Goal: Find specific page/section: Find specific page/section

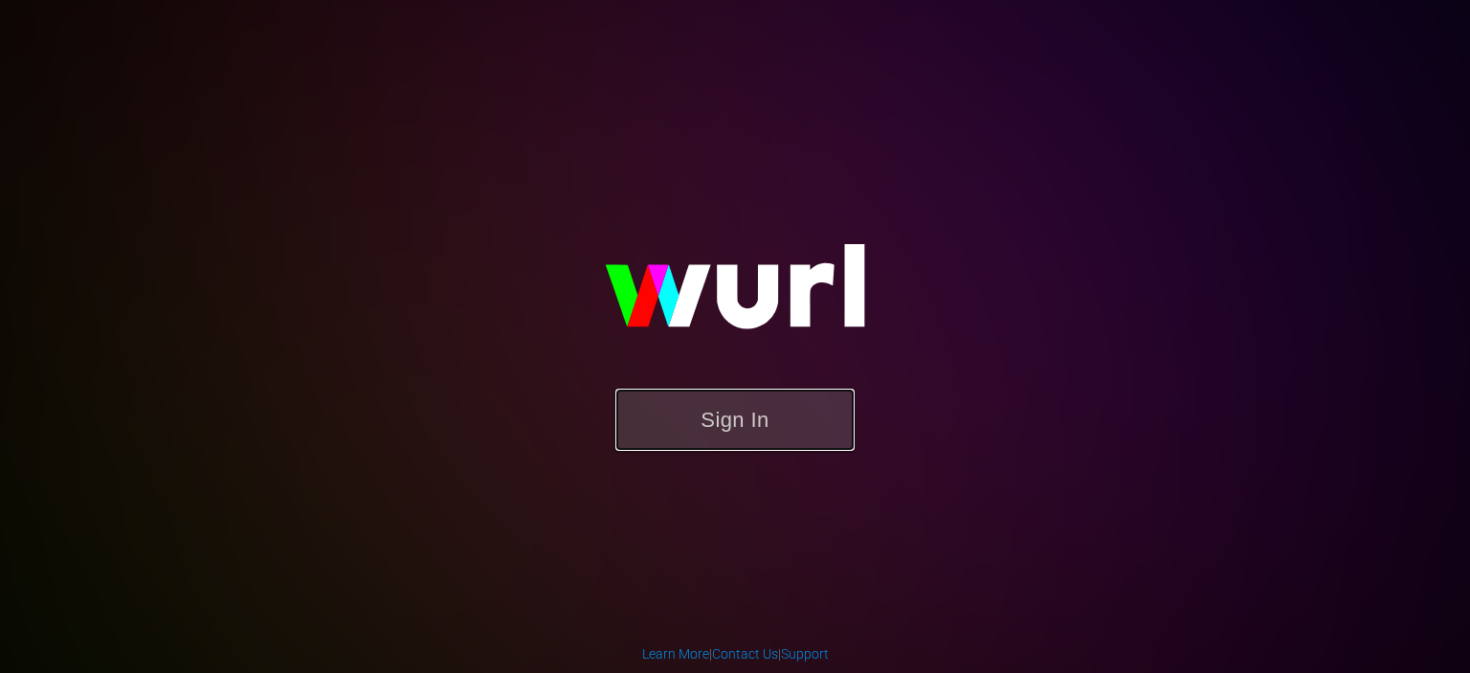
click at [774, 420] on button "Sign In" at bounding box center [735, 420] width 239 height 62
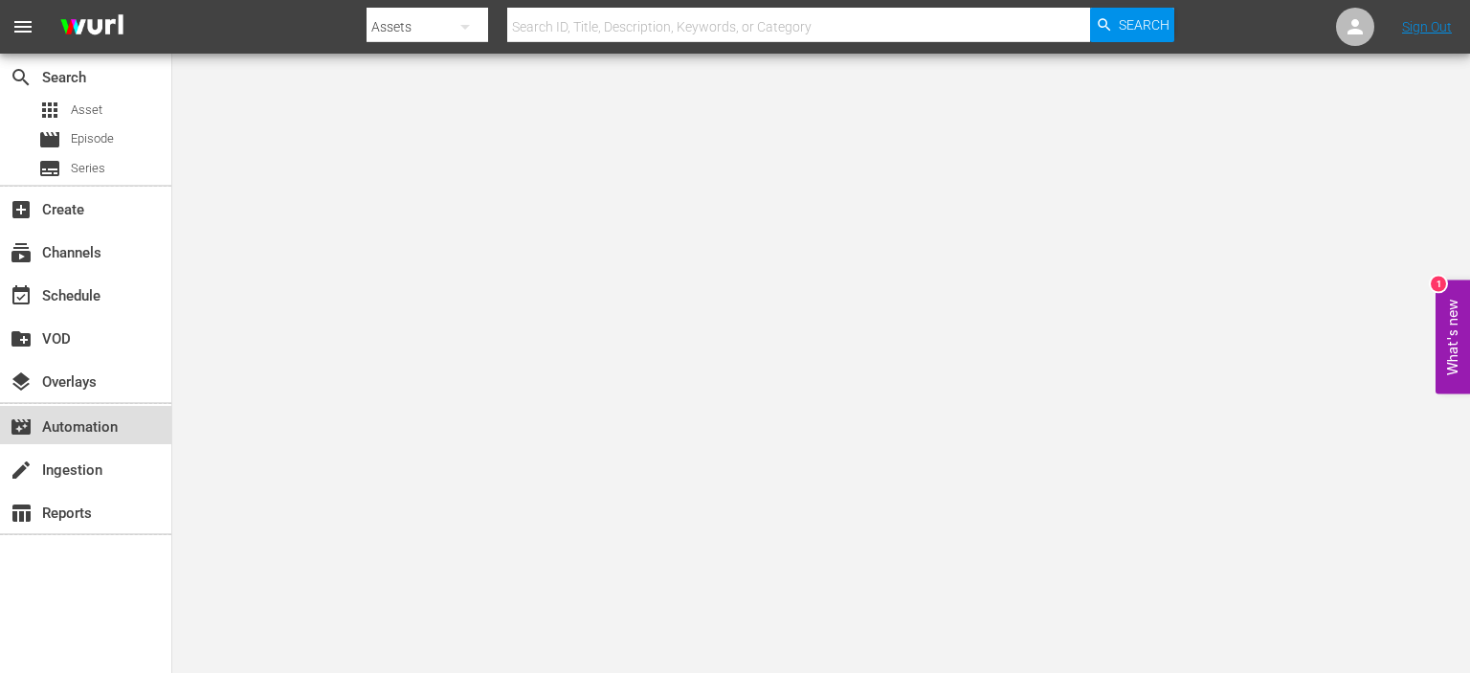
click at [71, 417] on div "movie_filter Automation" at bounding box center [53, 423] width 107 height 17
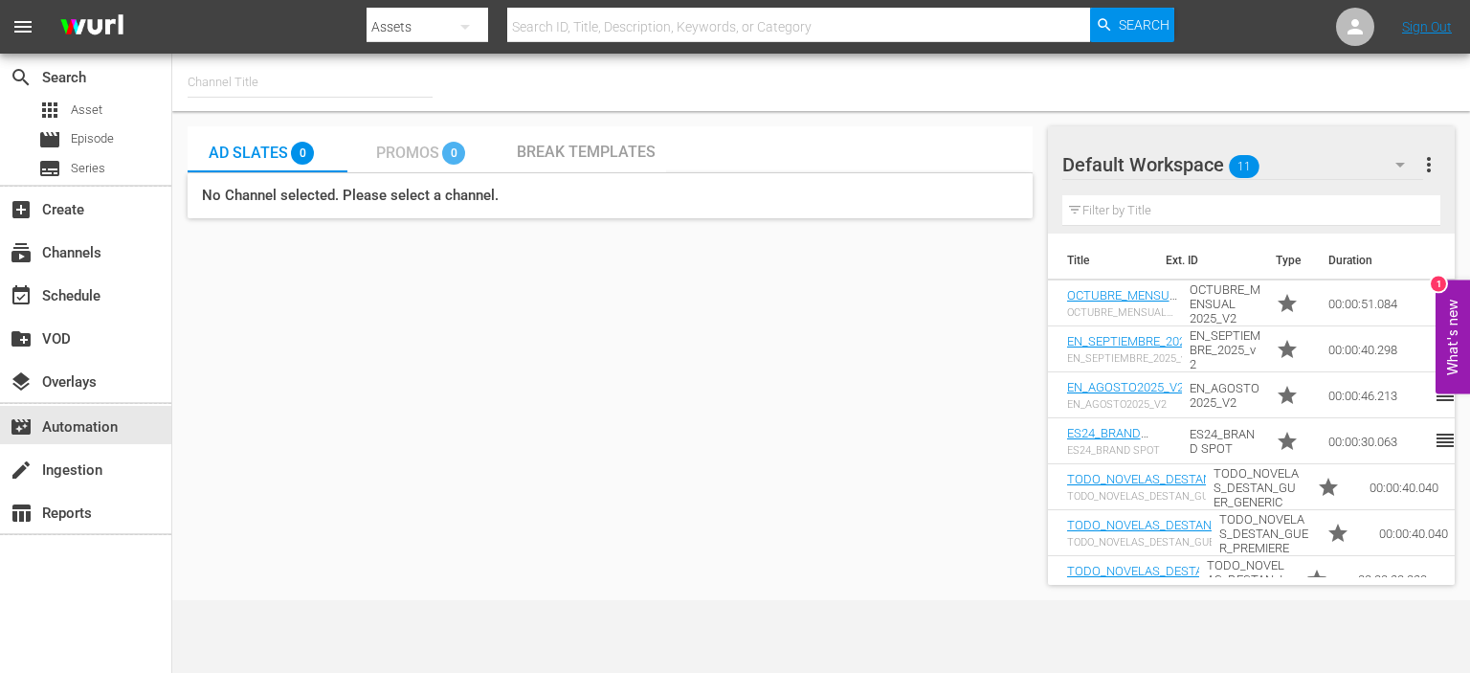
click at [410, 149] on span "Promos" at bounding box center [407, 153] width 63 height 18
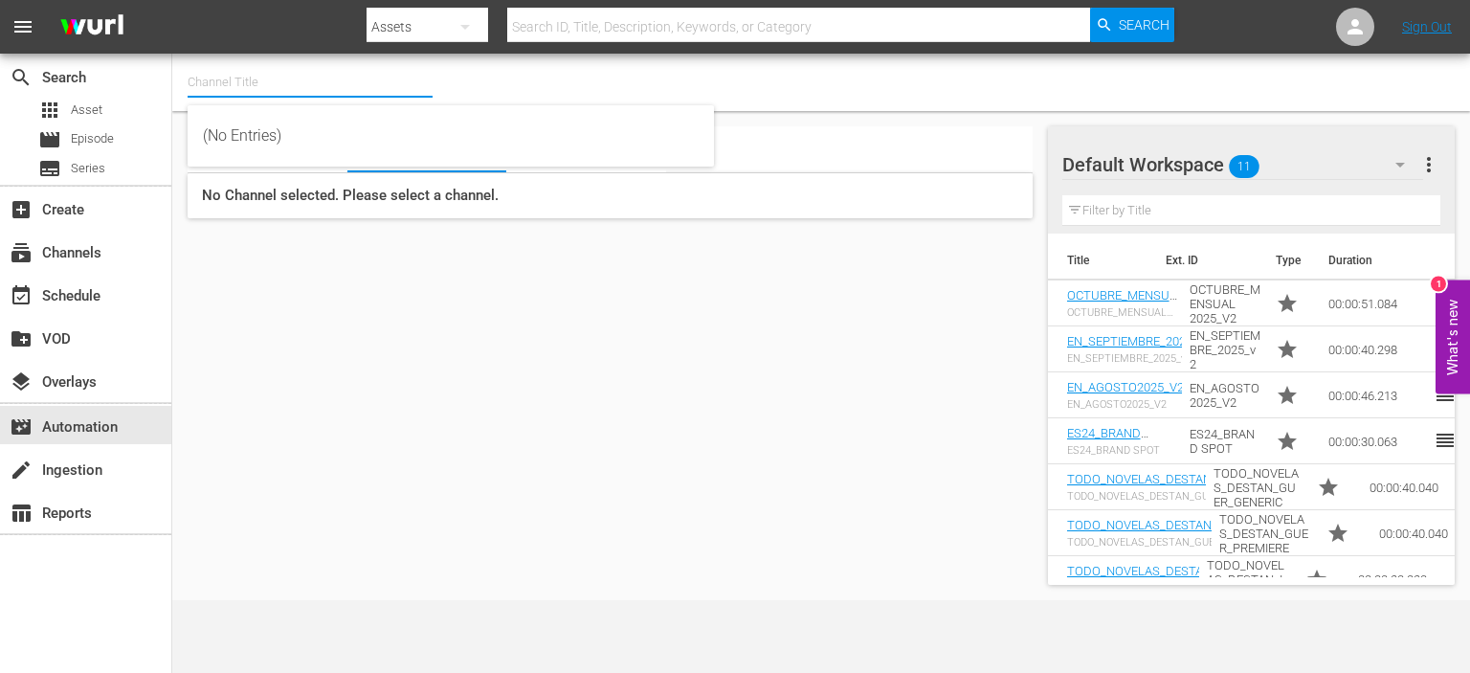
click at [200, 74] on input "text" at bounding box center [310, 82] width 245 height 46
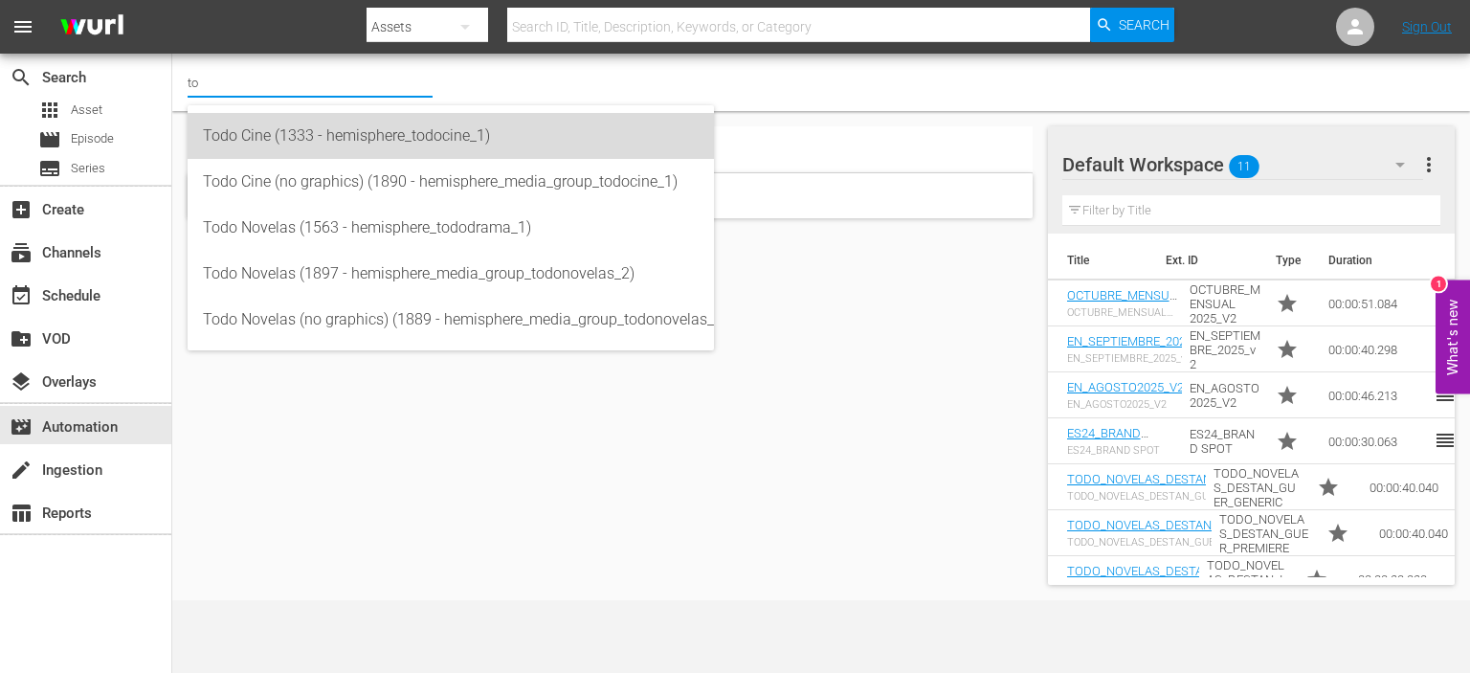
click at [359, 137] on div "Todo Cine (1333 - hemisphere_todocine_1)" at bounding box center [451, 136] width 496 height 46
type input "Todo Cine (1333 - hemisphere_todocine_1)"
